Goal: Task Accomplishment & Management: Complete application form

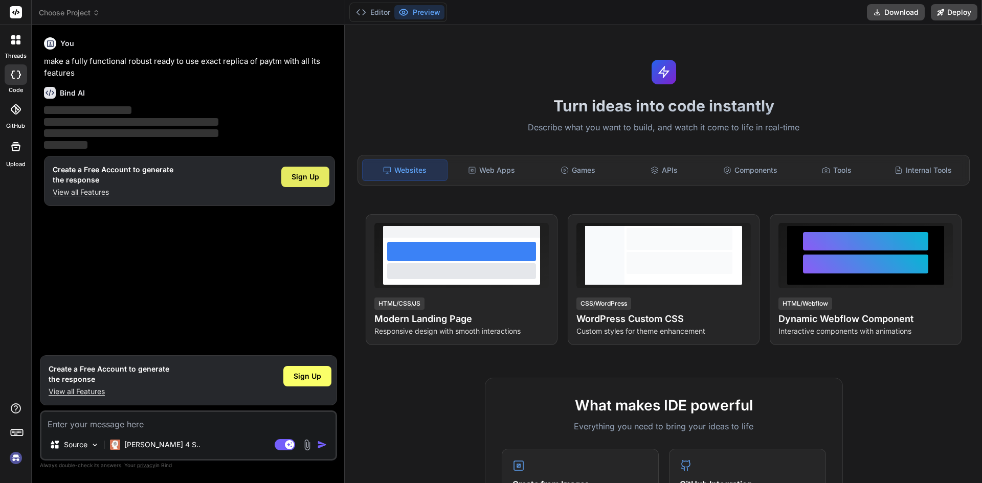
click at [306, 175] on span "Sign Up" at bounding box center [306, 177] width 28 height 10
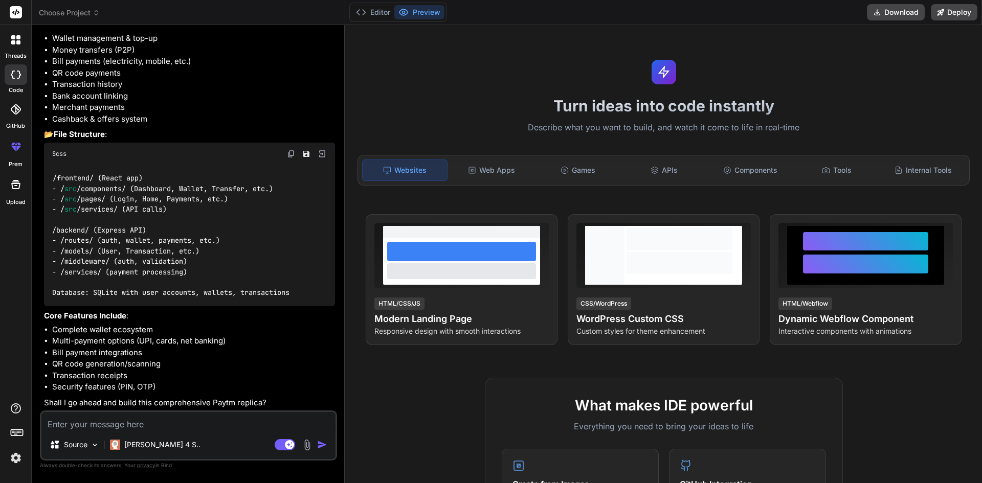
scroll to position [143, 0]
click at [151, 423] on textarea at bounding box center [188, 421] width 294 height 18
type textarea "x"
type textarea "s"
type textarea "x"
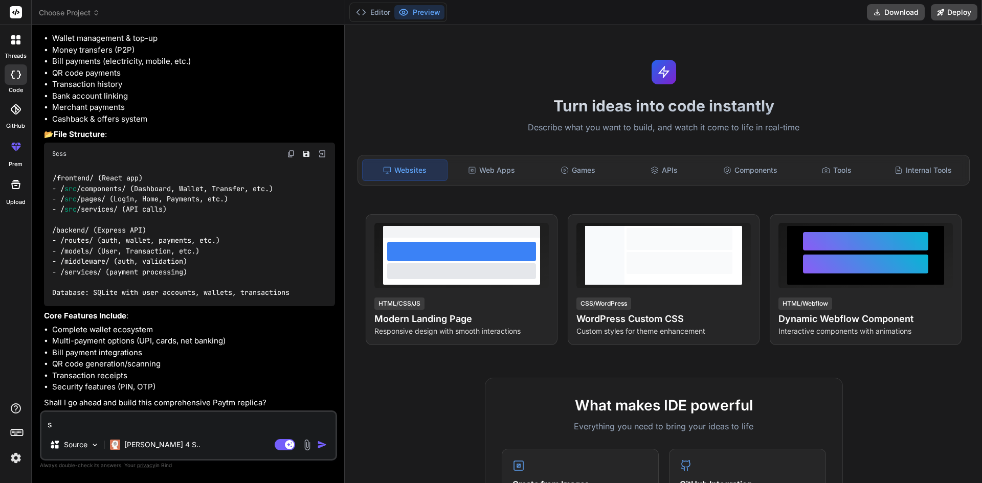
type textarea "su"
type textarea "x"
type textarea "sur"
type textarea "x"
type textarea "sure"
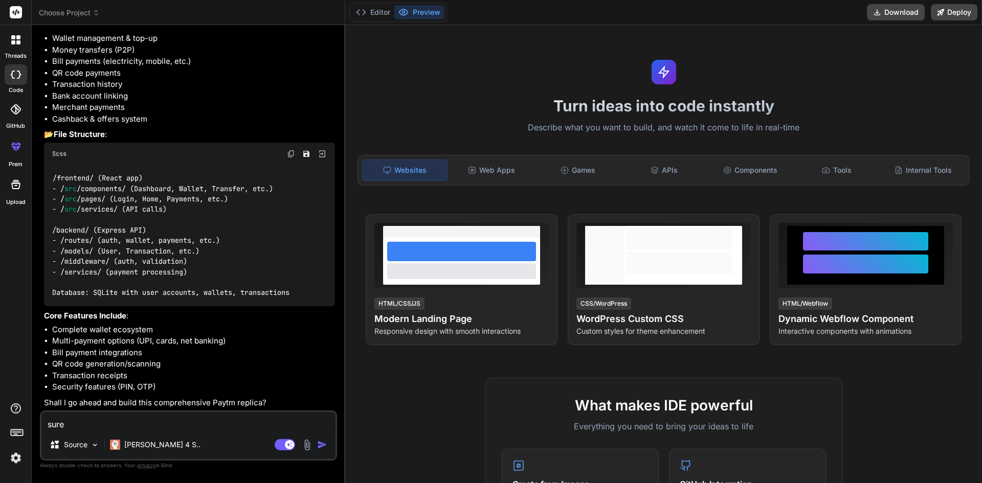
type textarea "x"
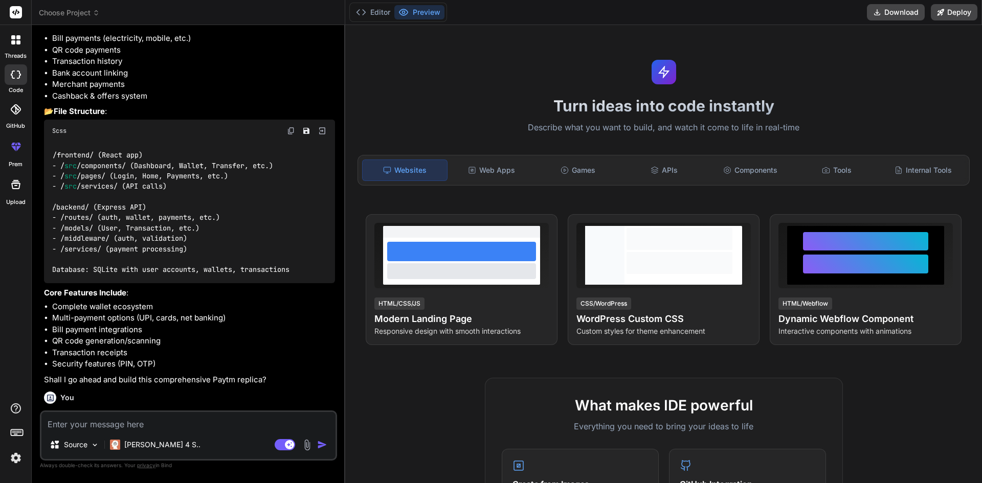
scroll to position [250, 0]
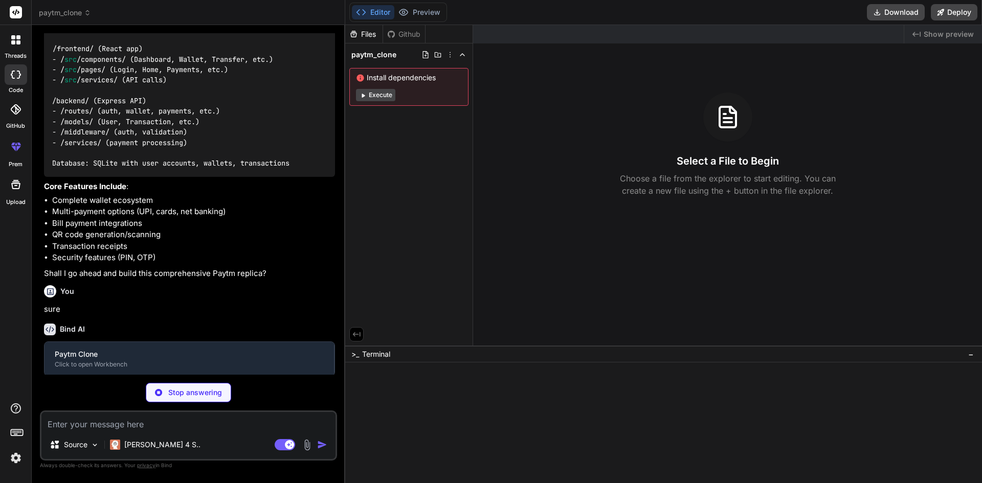
type textarea "x"
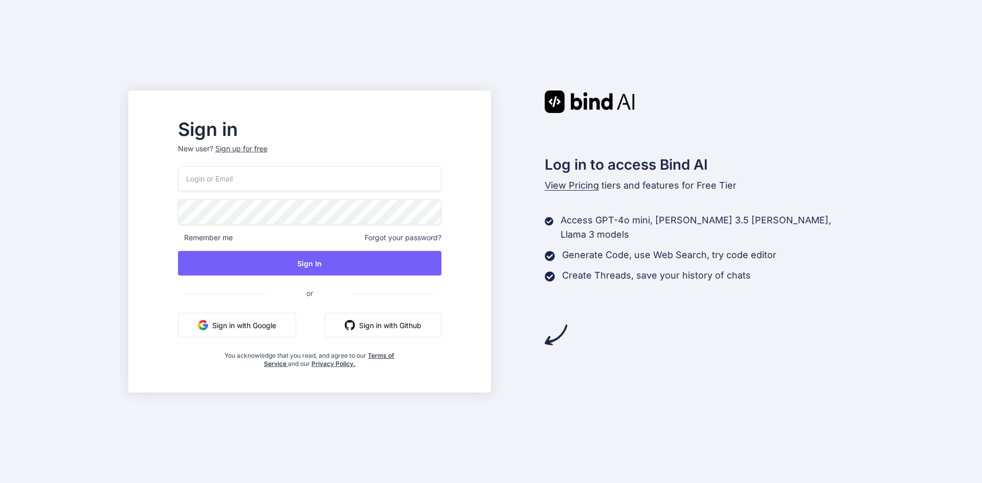
click at [268, 146] on div "Sign up for free" at bounding box center [241, 149] width 52 height 10
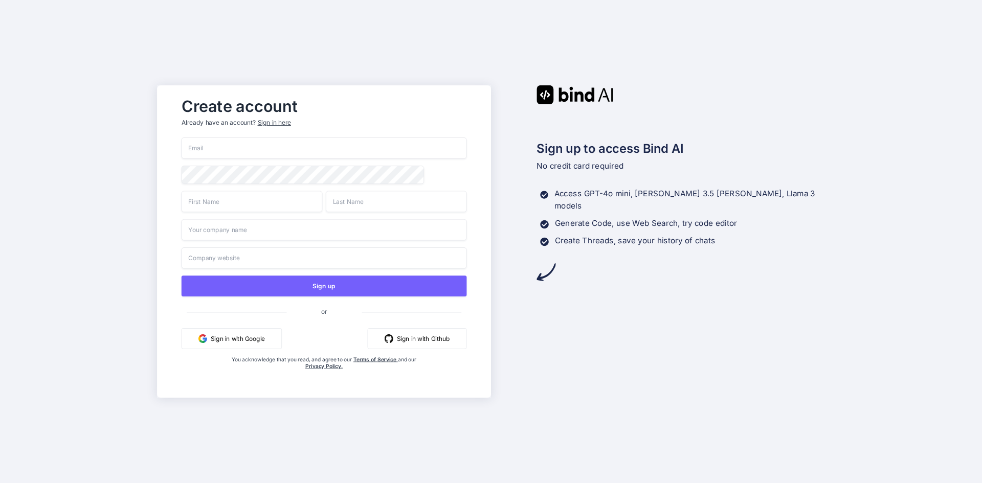
paste input "[EMAIL_ADDRESS][DOMAIN_NAME]"
type input "[EMAIL_ADDRESS][DOMAIN_NAME]"
click at [231, 204] on input "text" at bounding box center [252, 201] width 141 height 21
type input "zabs"
click at [356, 203] on input "text" at bounding box center [396, 201] width 141 height 21
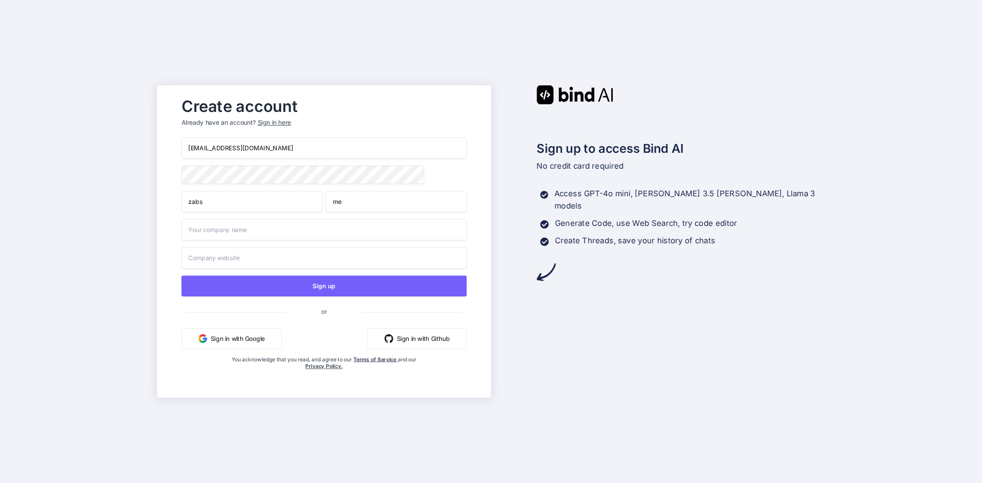
type input "me"
click at [257, 231] on input "text" at bounding box center [324, 229] width 285 height 21
type input "dont have one"
click at [252, 253] on input "text" at bounding box center [324, 258] width 285 height 21
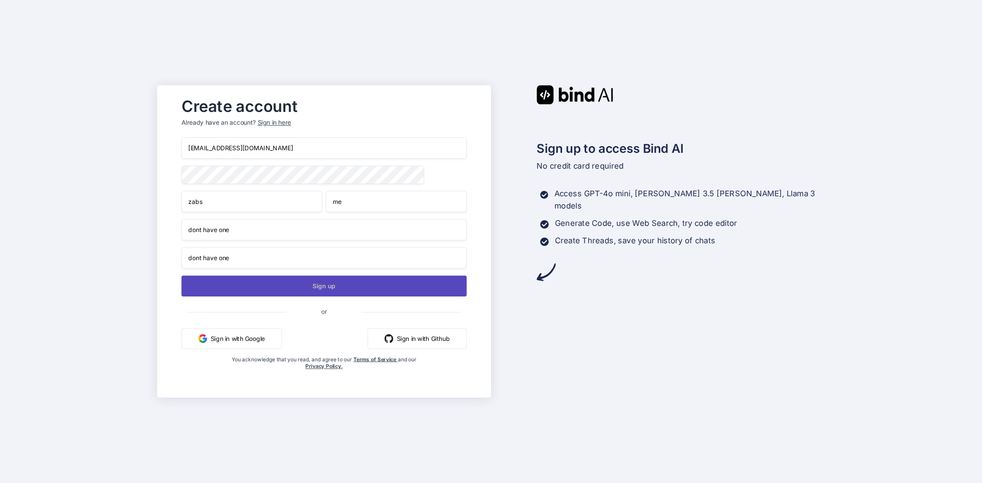
type input "dont have one"
click at [264, 287] on button "Sign up" at bounding box center [324, 286] width 285 height 21
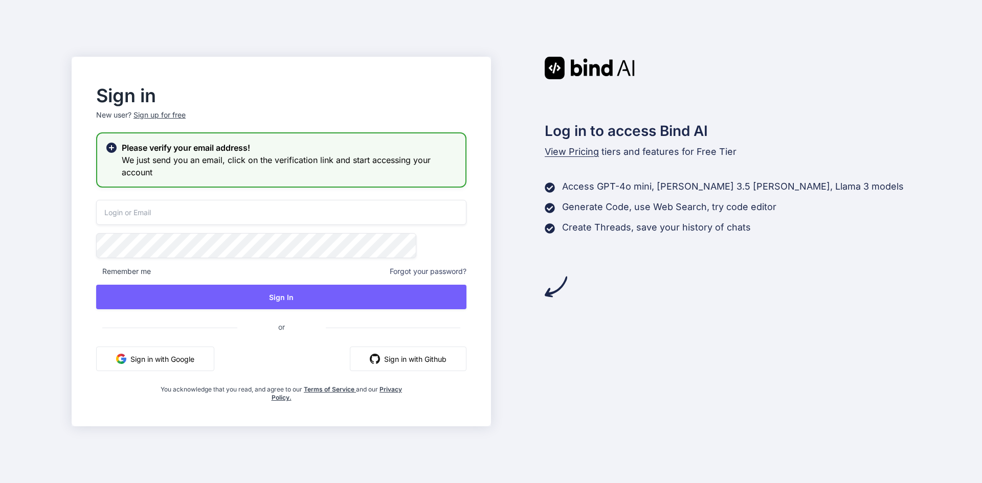
paste input "hixadi8847@evoxury.com"
type input "hixadi8847@evoxury.com"
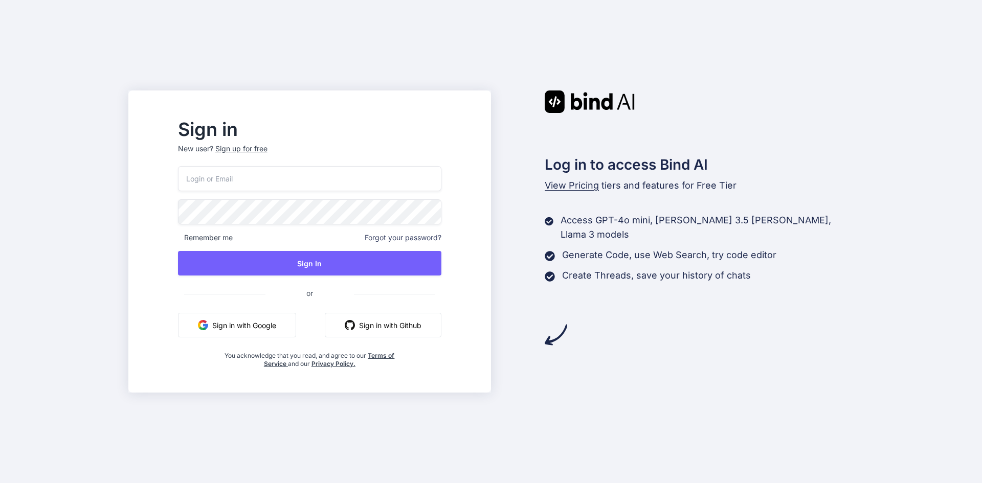
paste input "hixadi8847@evoxury.com"
type input "hixadi8847@evoxury.com"
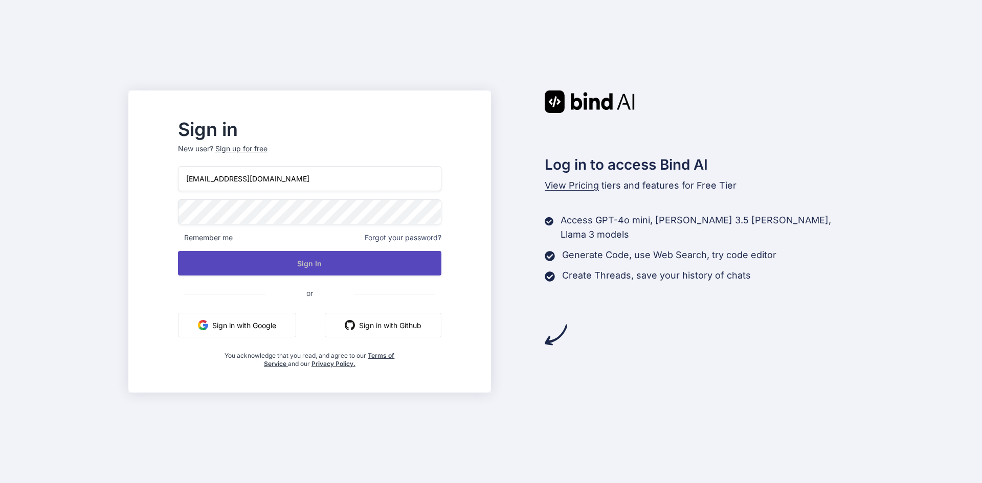
click at [300, 262] on button "Sign In" at bounding box center [309, 263] width 263 height 25
